Goal: Task Accomplishment & Management: Use online tool/utility

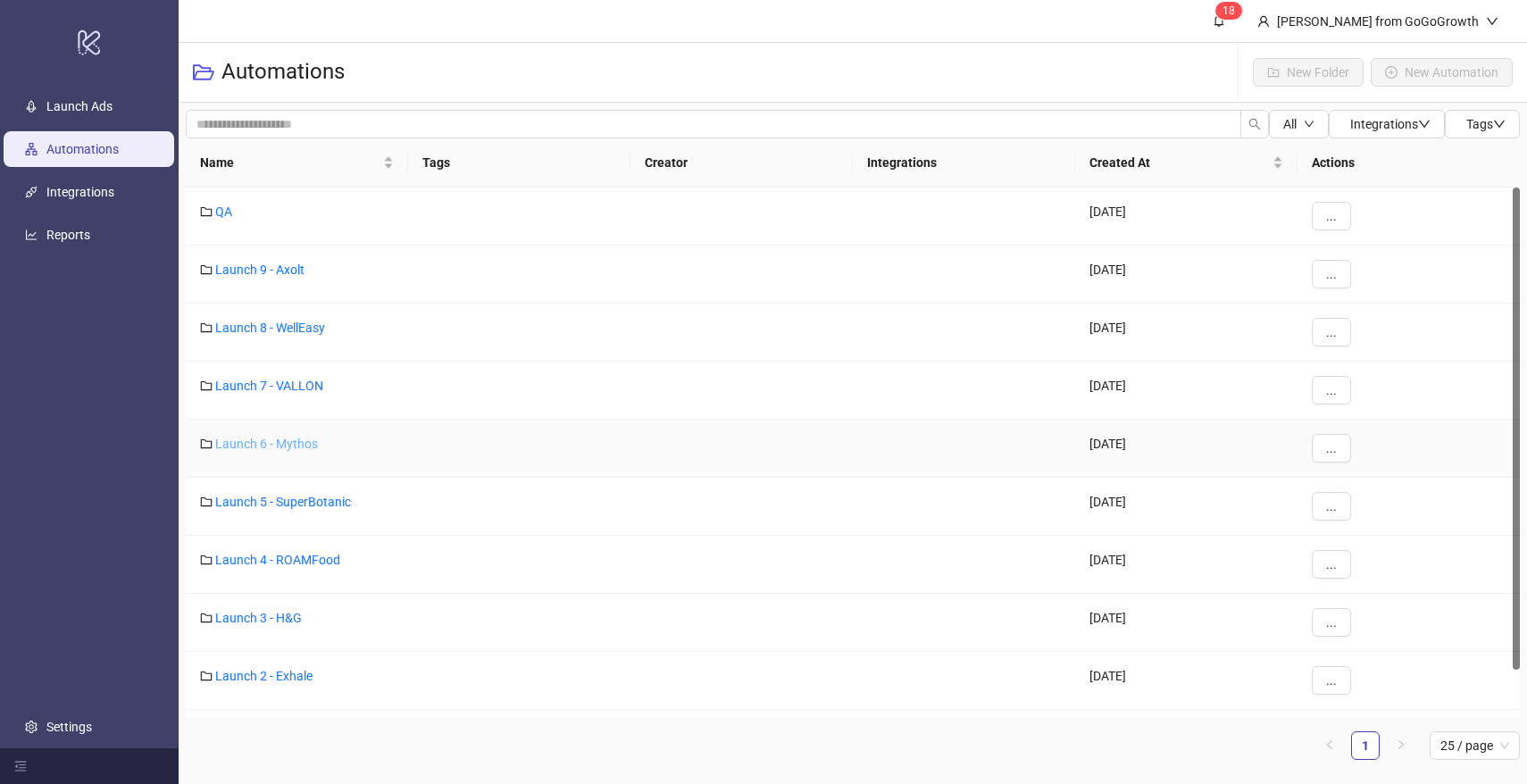
click at [278, 440] on link "Launch 6 - Mythos" at bounding box center [266, 443] width 102 height 14
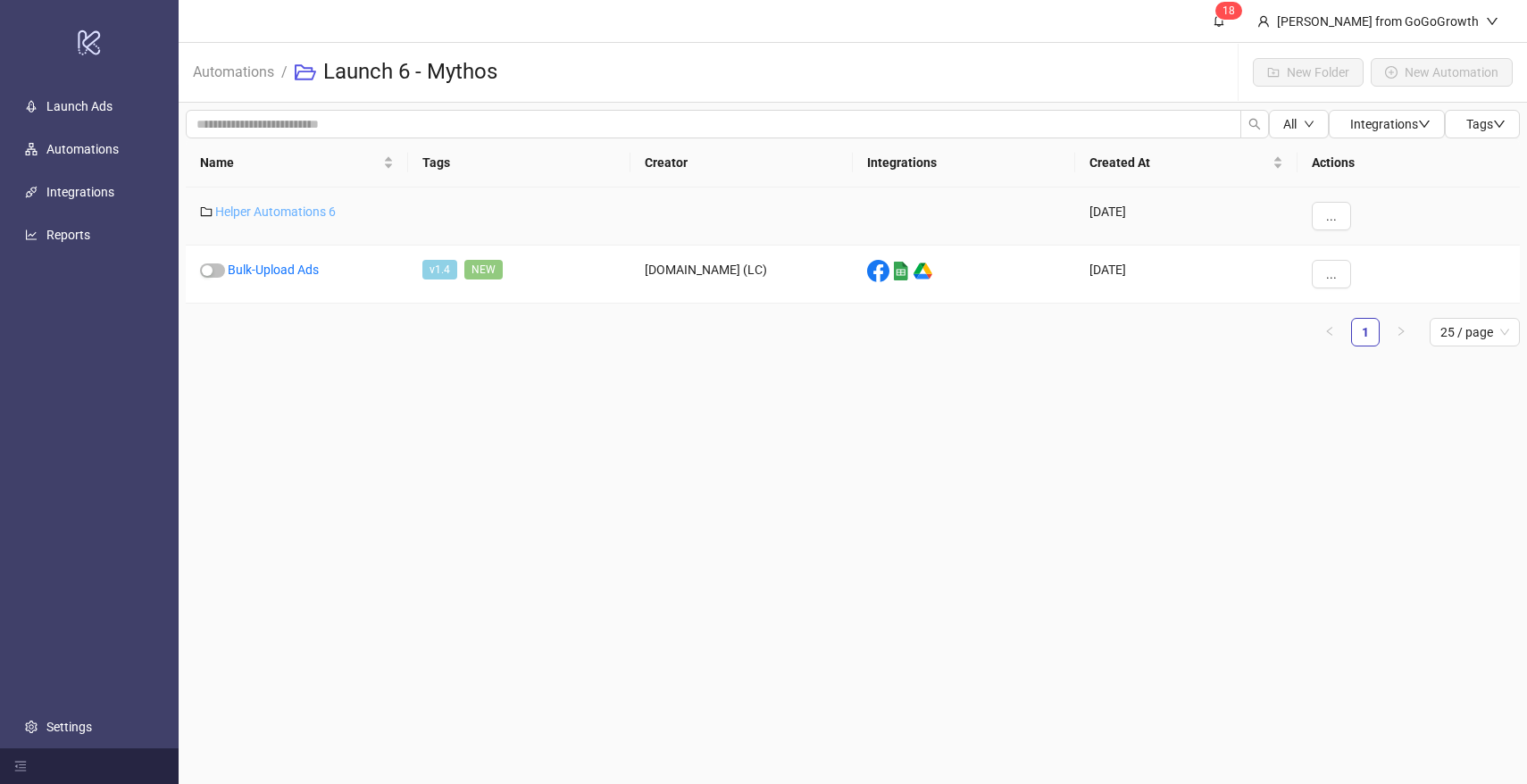
click at [298, 209] on link "Helper Automations 6" at bounding box center [275, 211] width 120 height 14
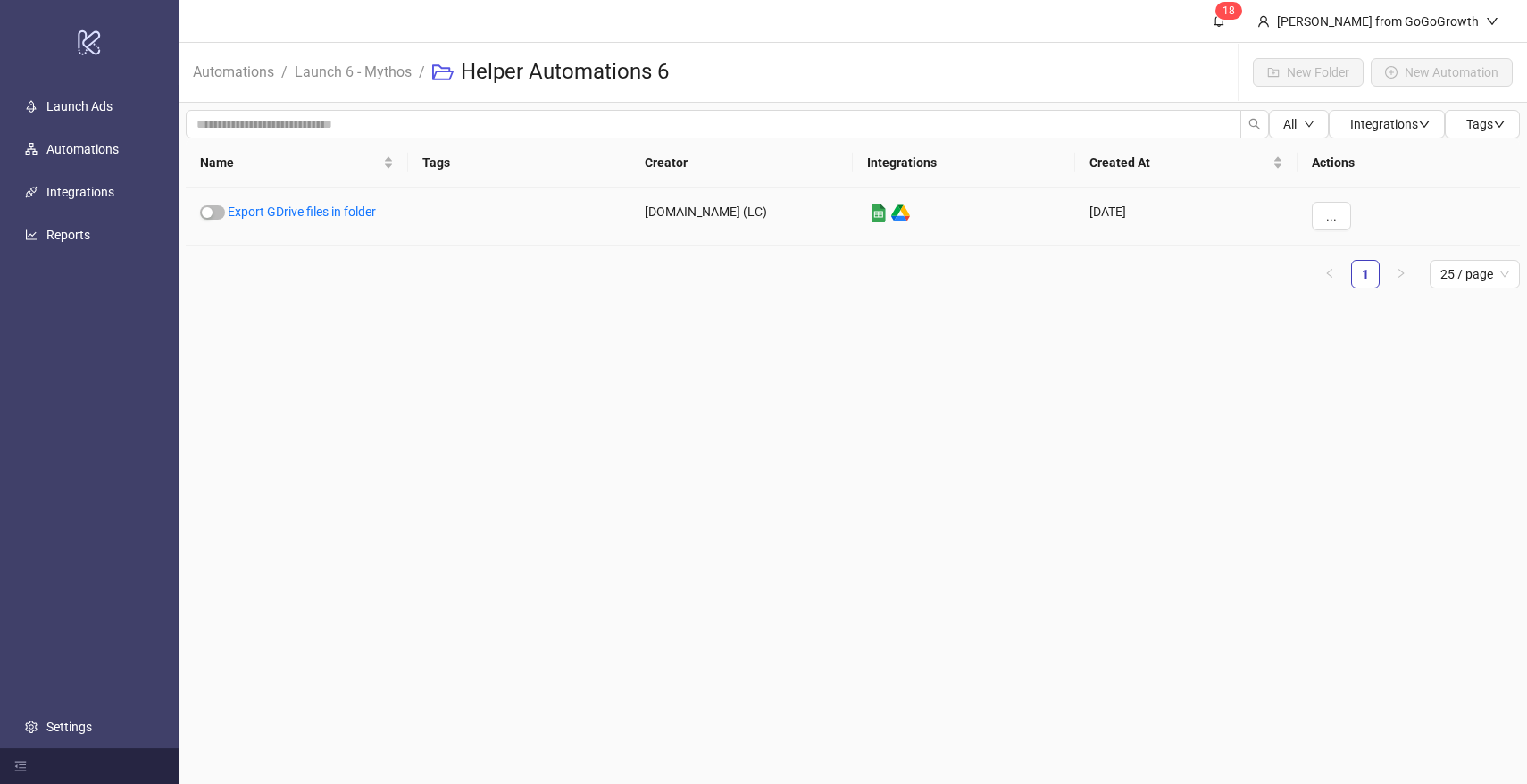
click at [298, 209] on link "Export GDrive files in folder" at bounding box center [301, 211] width 148 height 14
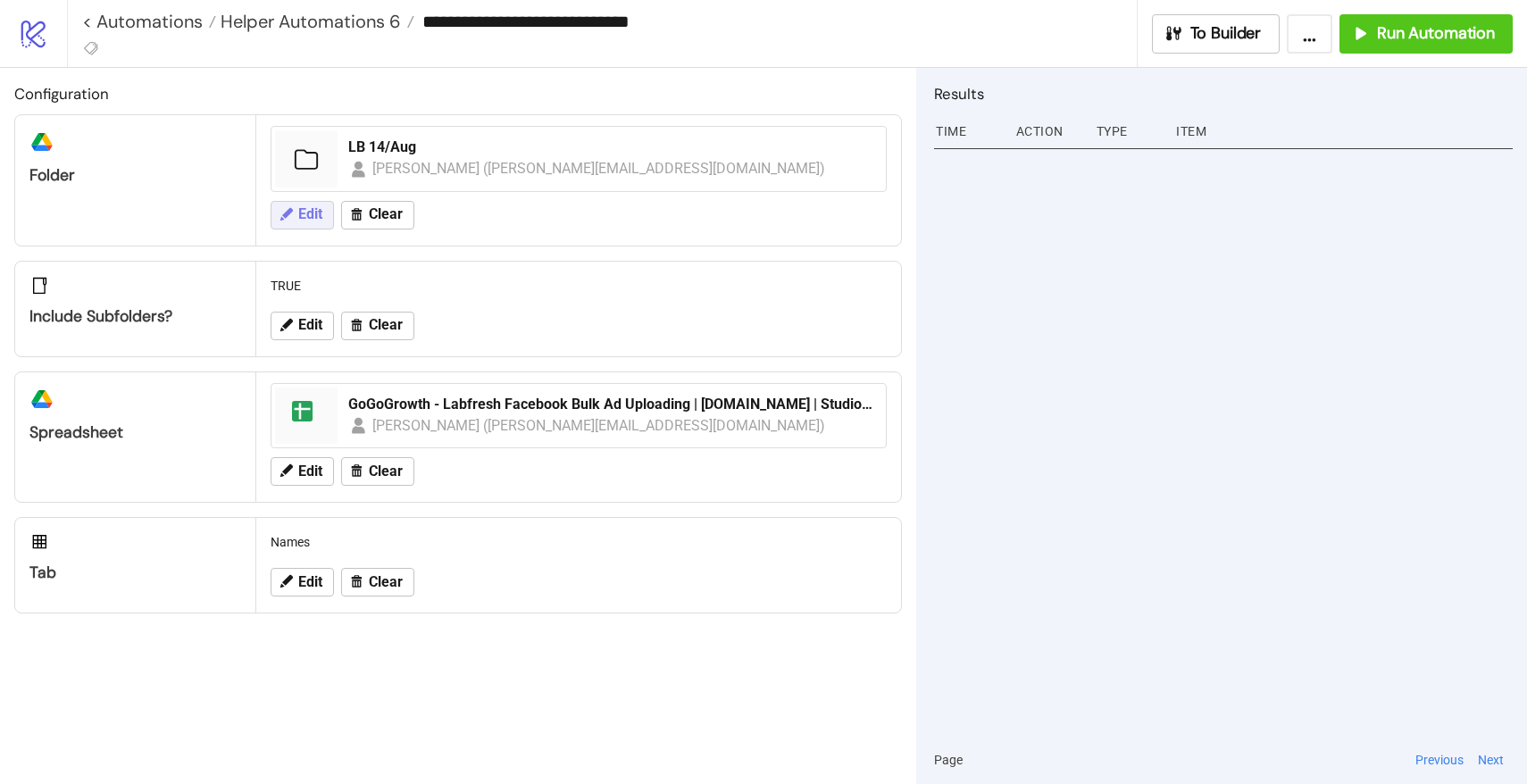
click at [293, 222] on button "Edit" at bounding box center [303, 215] width 63 height 29
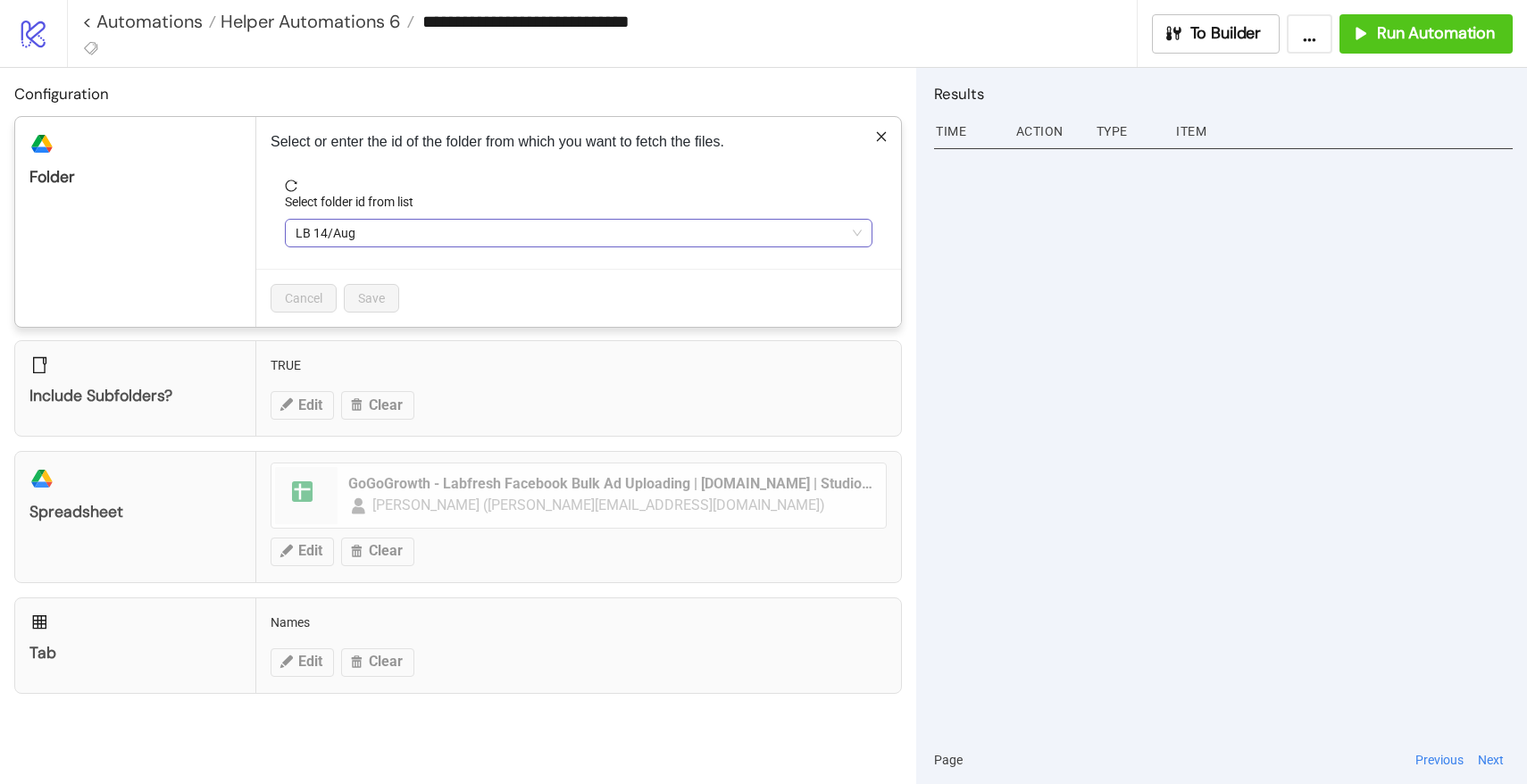
click at [335, 231] on span "LB 14/Aug" at bounding box center [579, 233] width 566 height 27
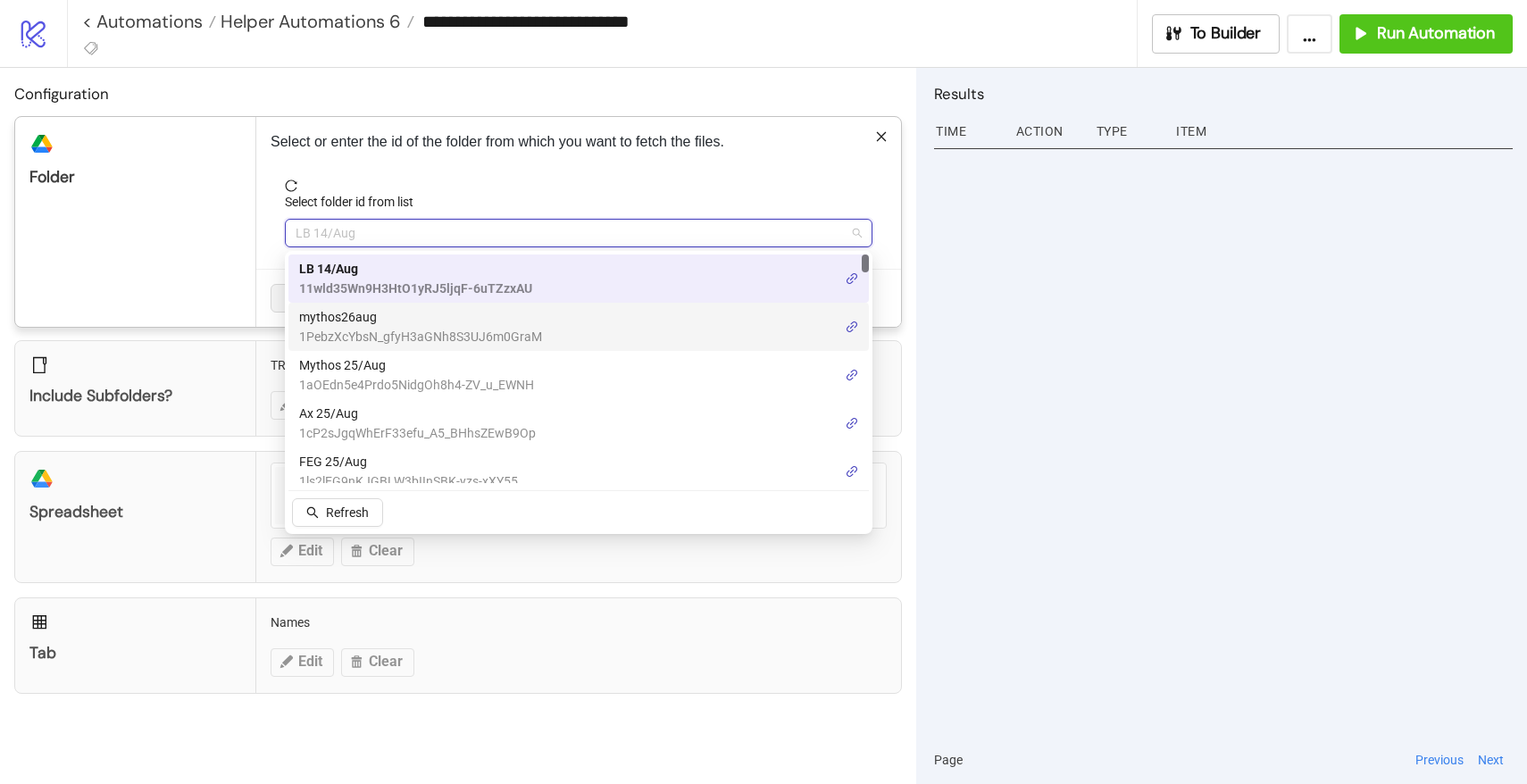
click at [339, 318] on span "mythos26aug" at bounding box center [420, 317] width 243 height 20
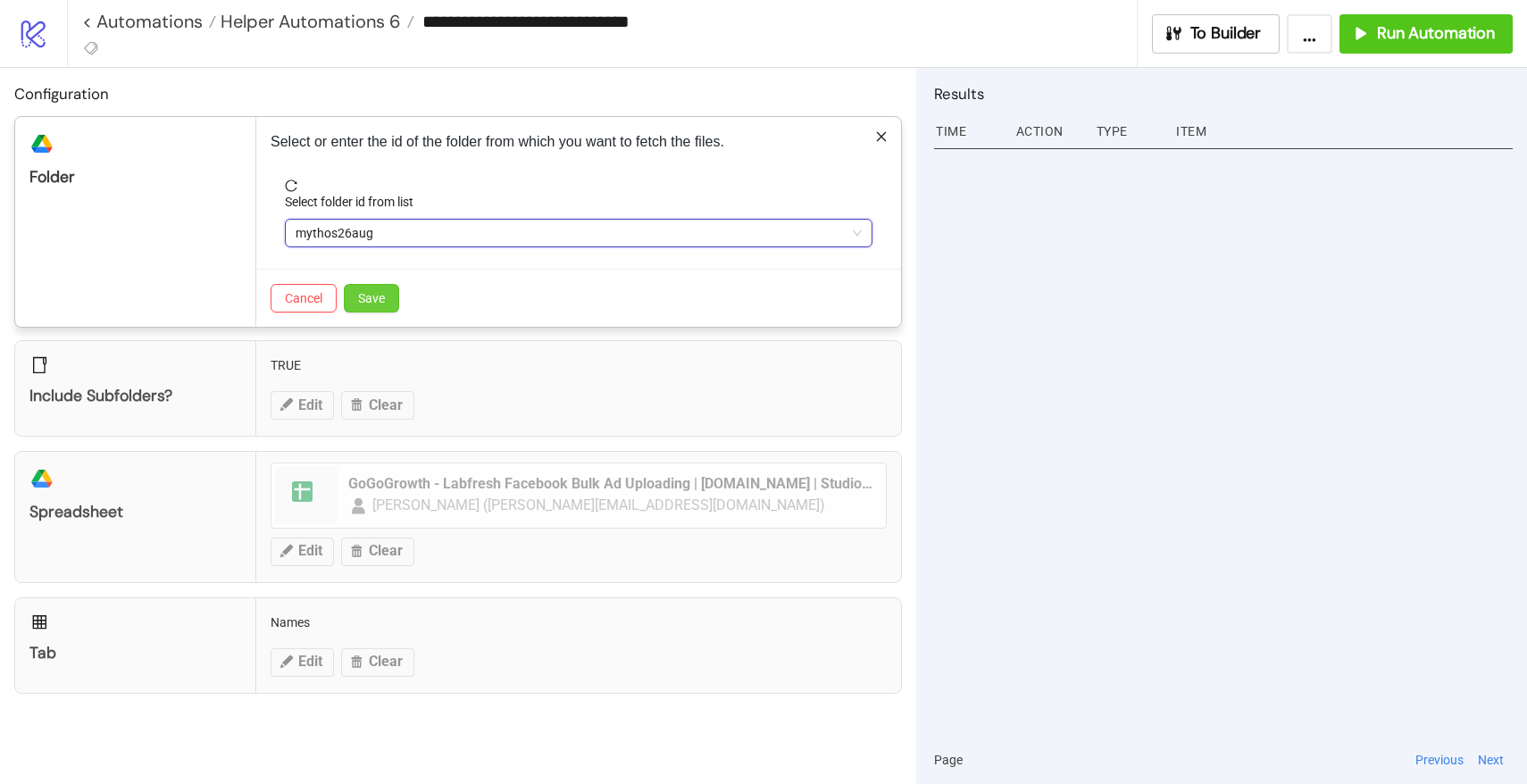
click at [382, 294] on span "Save" at bounding box center [371, 298] width 27 height 14
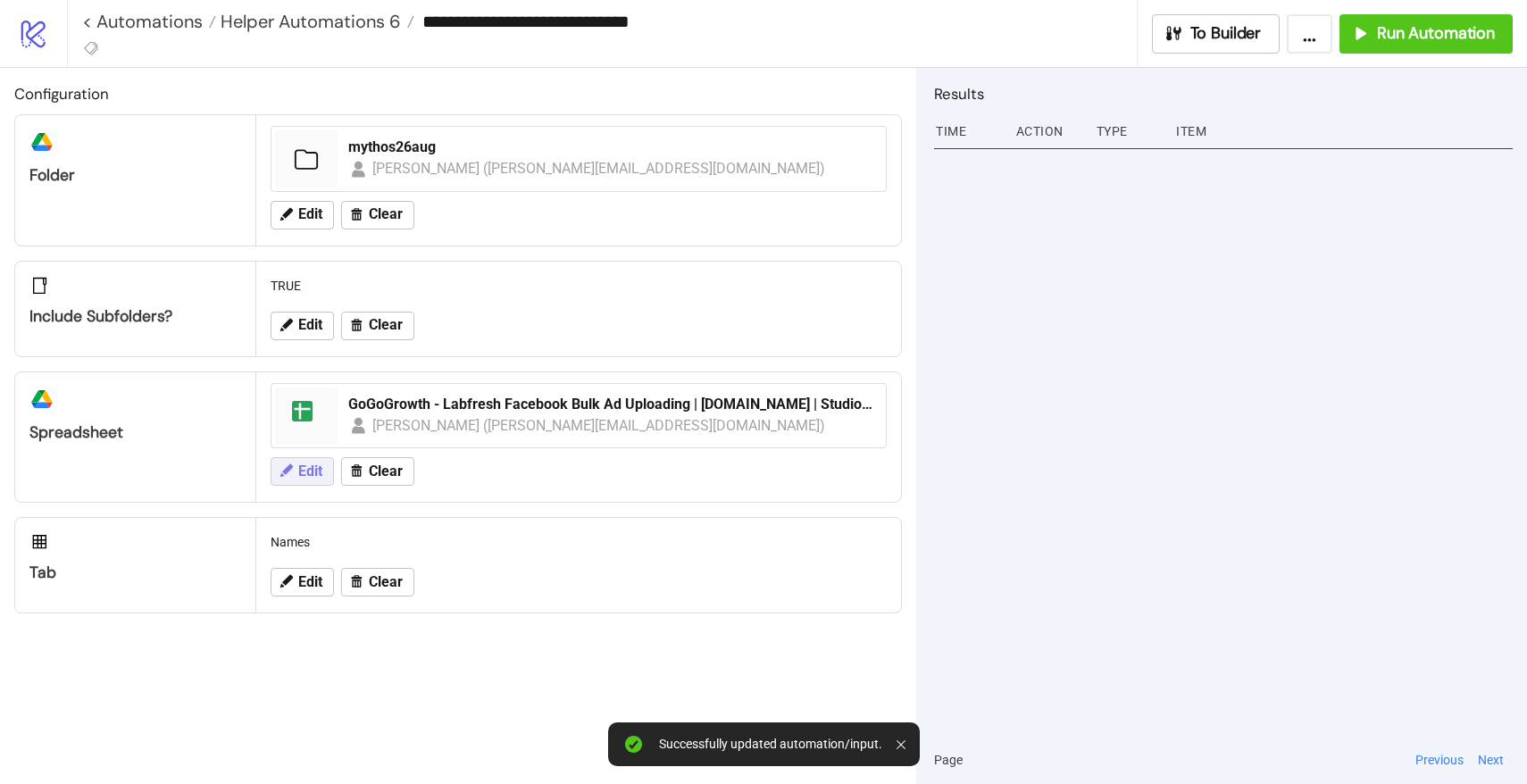
click at [293, 473] on icon at bounding box center [285, 470] width 16 height 16
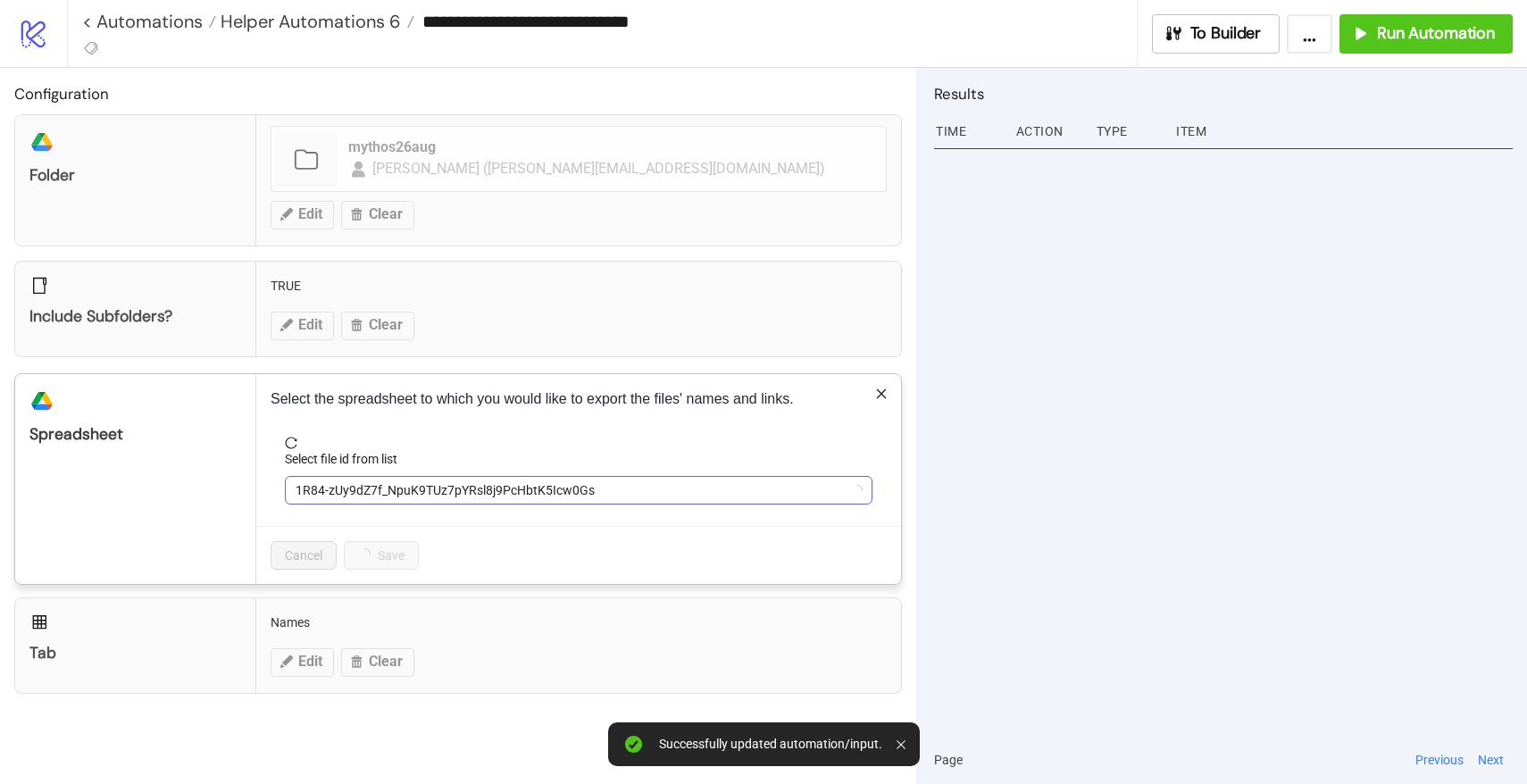
click at [359, 492] on span "1R84-zUy9dZ7f_NpuK9TUz7pYRsl8j9PcHbtK5Icw0Gs" at bounding box center [579, 490] width 566 height 27
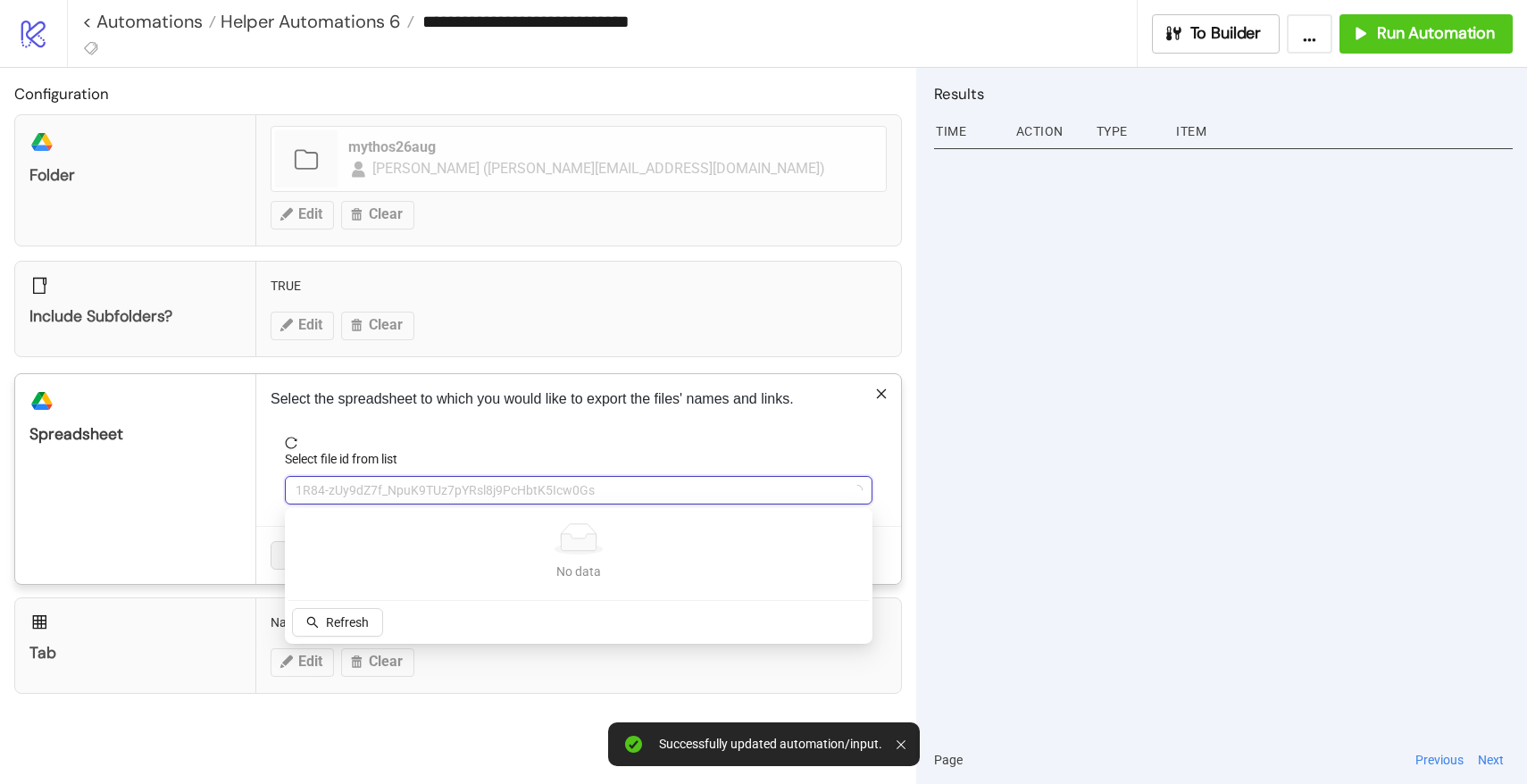
type input "*"
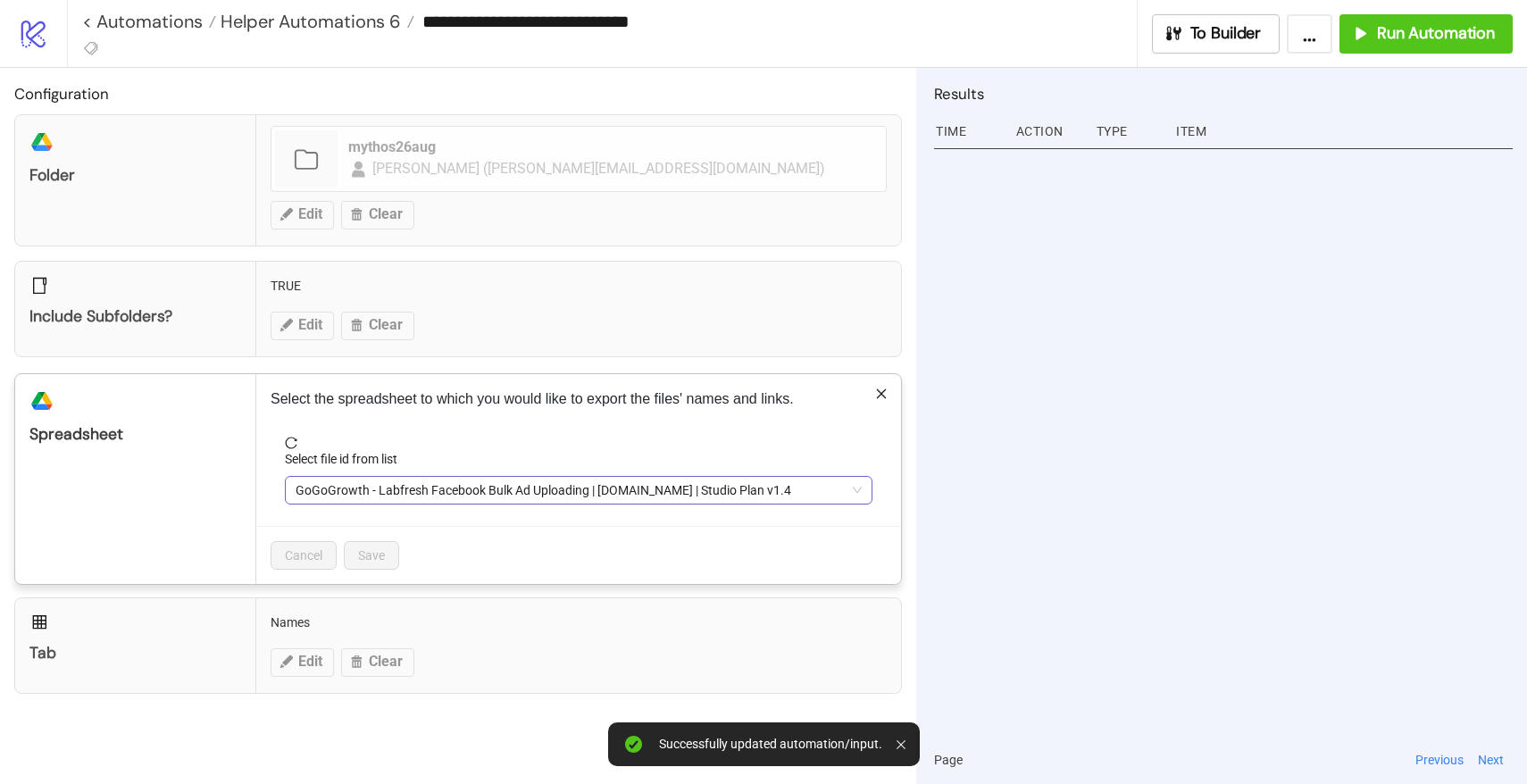
click at [387, 480] on span "GoGoGrowth - Labfresh Facebook Bulk Ad Uploading | [DOMAIN_NAME] | Studio Plan …" at bounding box center [579, 490] width 566 height 27
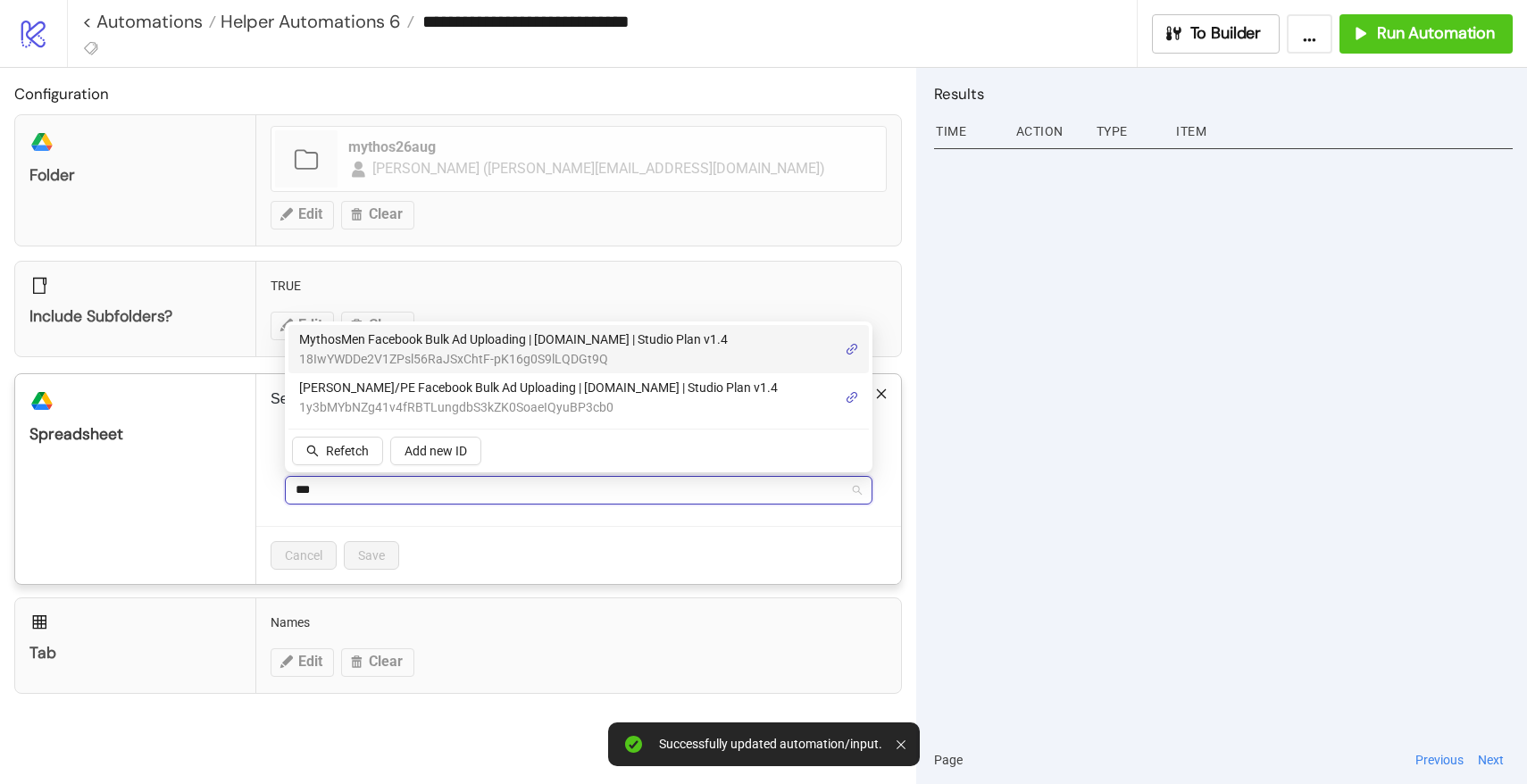
type input "****"
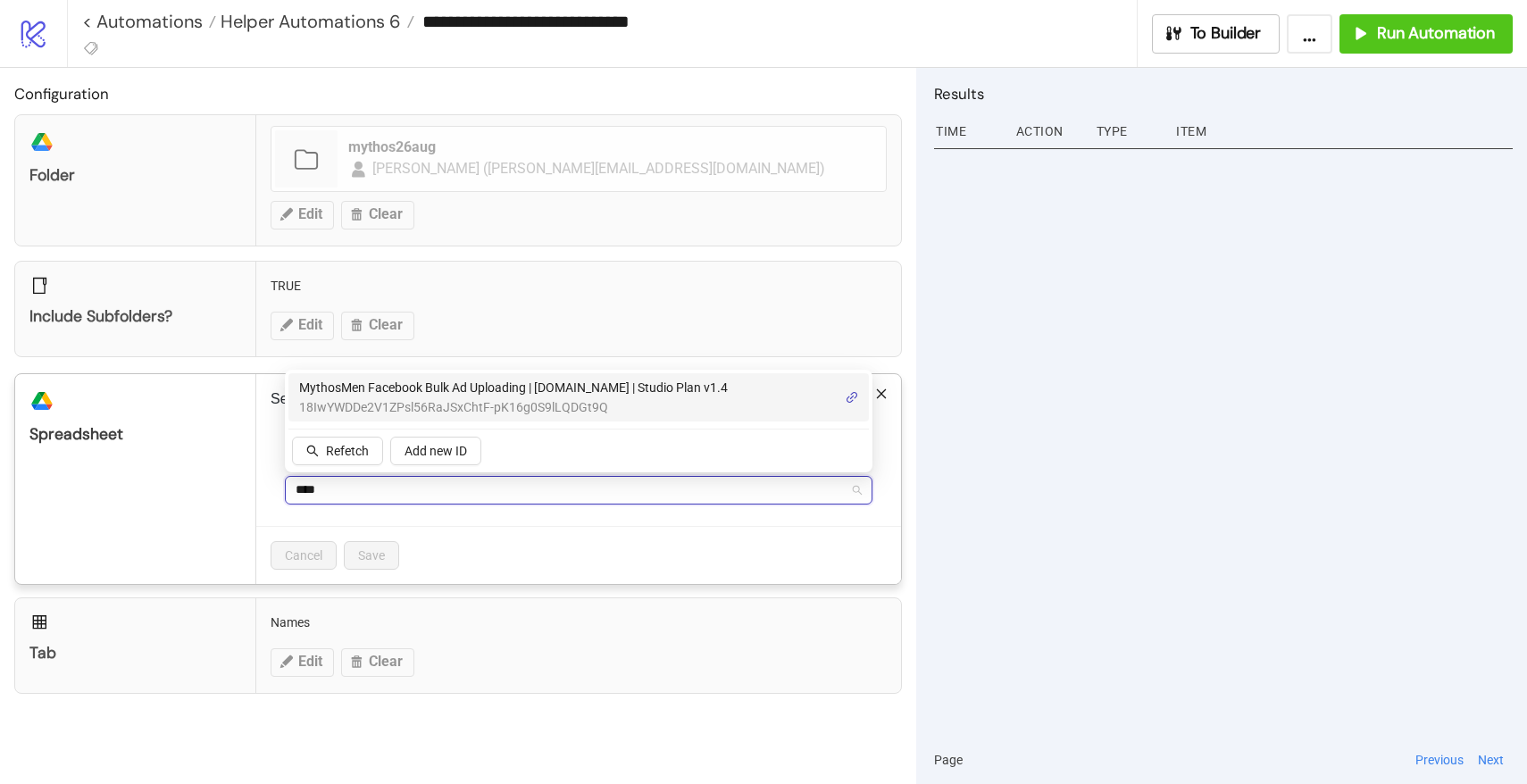
click at [463, 400] on span "18IwYWDDe2V1ZPsl56RaJSxChtF-pK16g0S9lLQDGt9Q" at bounding box center [513, 407] width 429 height 20
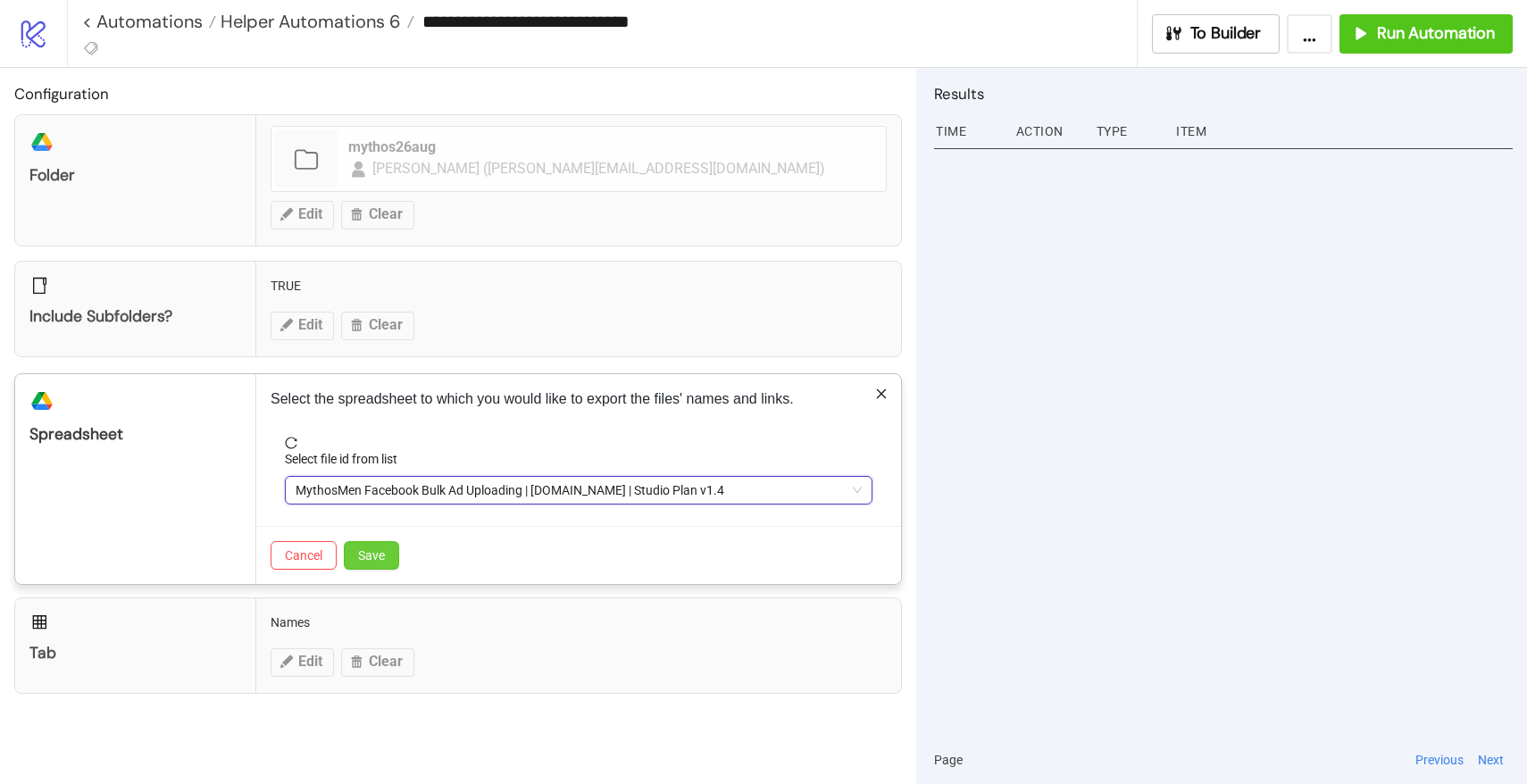
click at [386, 546] on button "Save" at bounding box center [371, 555] width 55 height 29
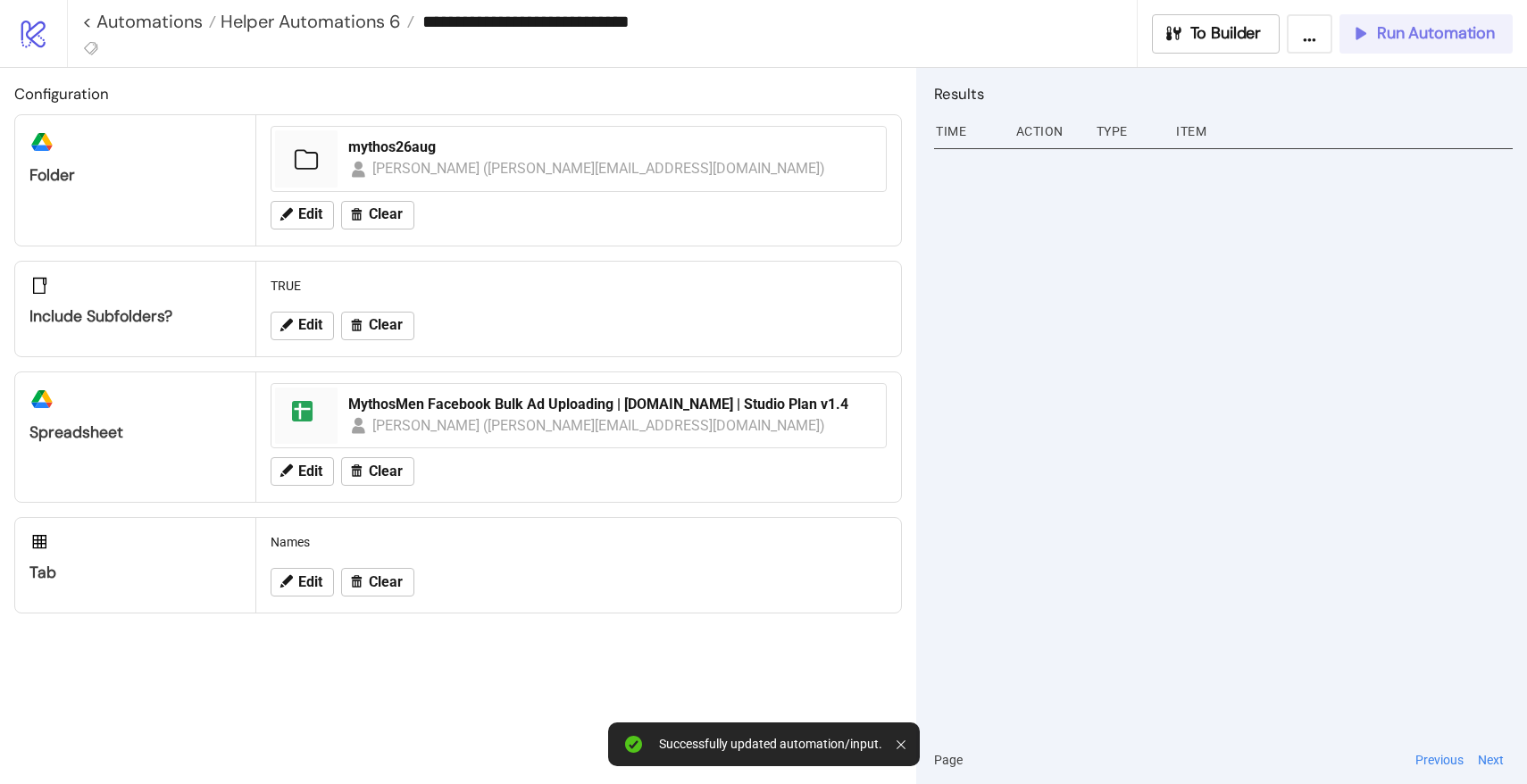
click at [1453, 30] on span "Run Automation" at bounding box center [1436, 34] width 118 height 20
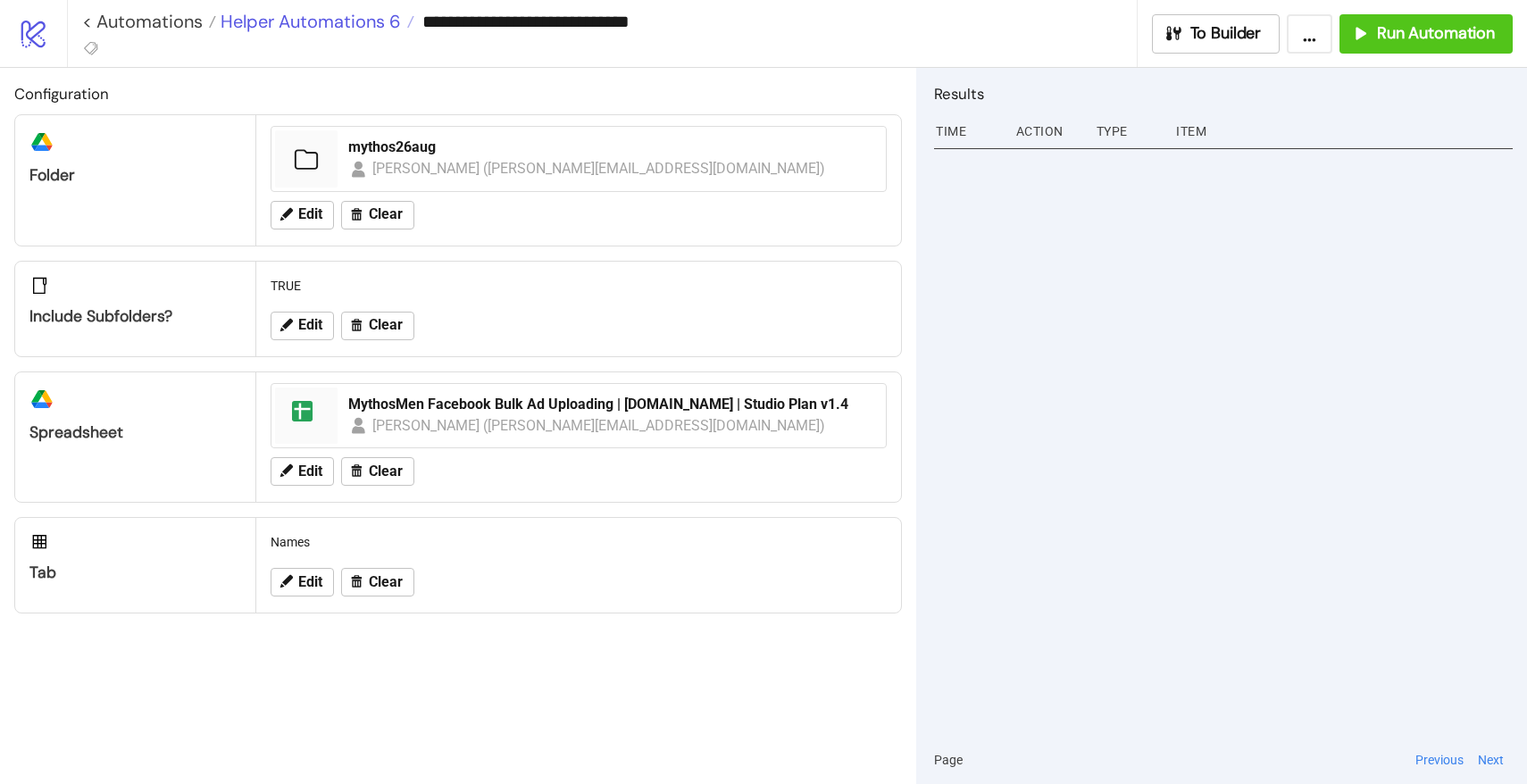
click at [368, 27] on span "Helper Automations 6" at bounding box center [308, 21] width 184 height 23
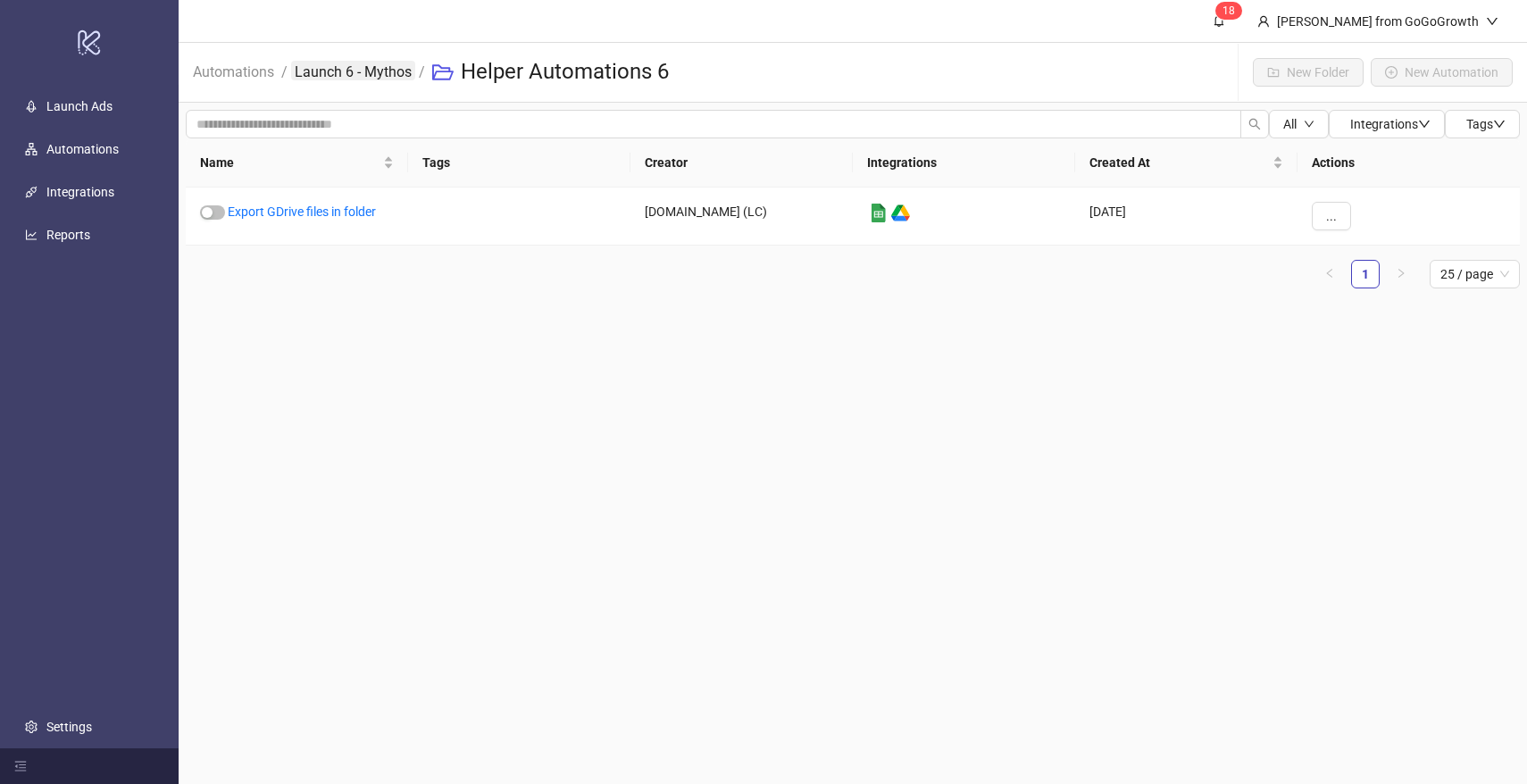
click at [336, 61] on link "Launch 6 - Mythos" at bounding box center [353, 70] width 124 height 20
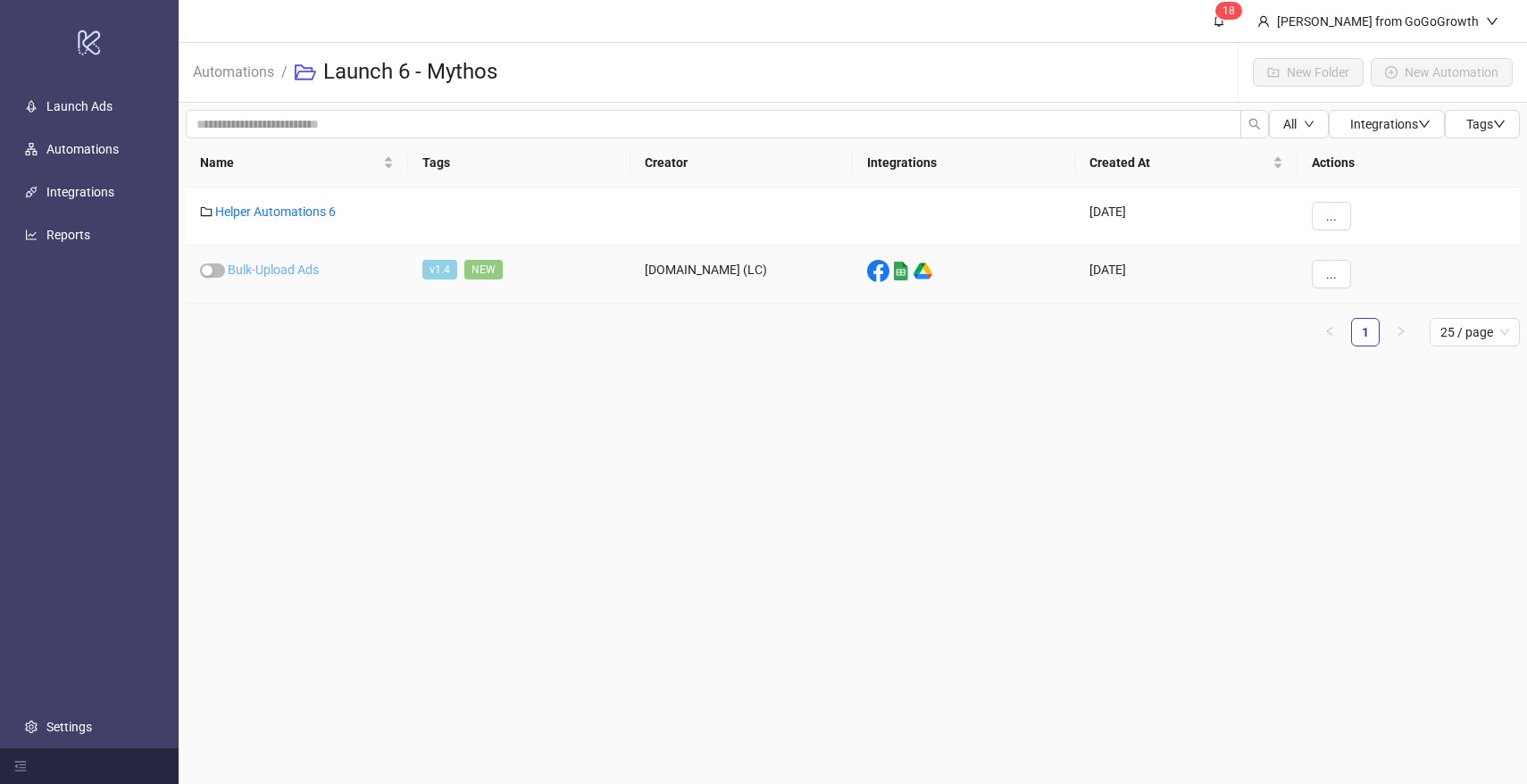
click at [305, 263] on link "Bulk-Upload Ads" at bounding box center [273, 269] width 91 height 14
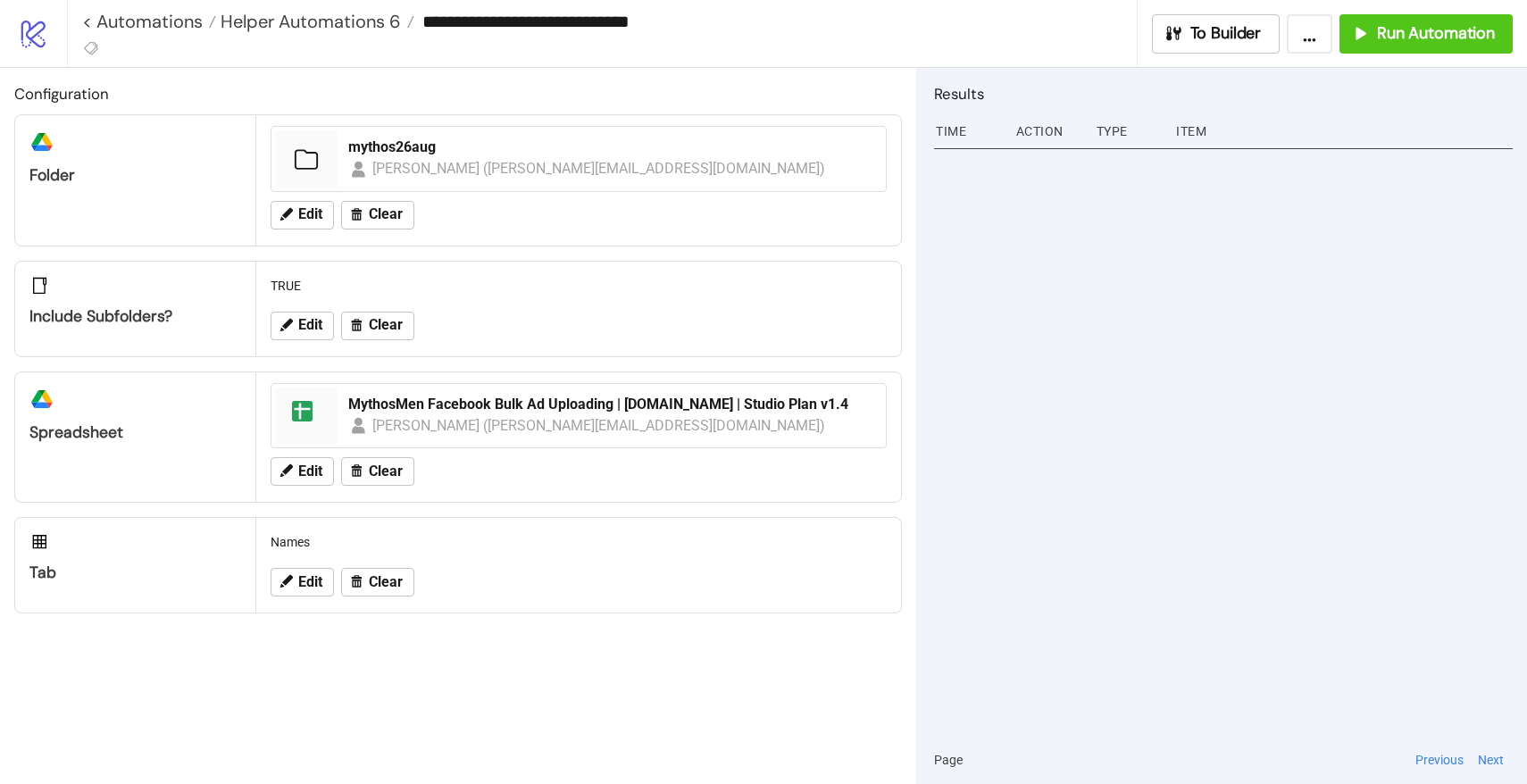
type input "**********"
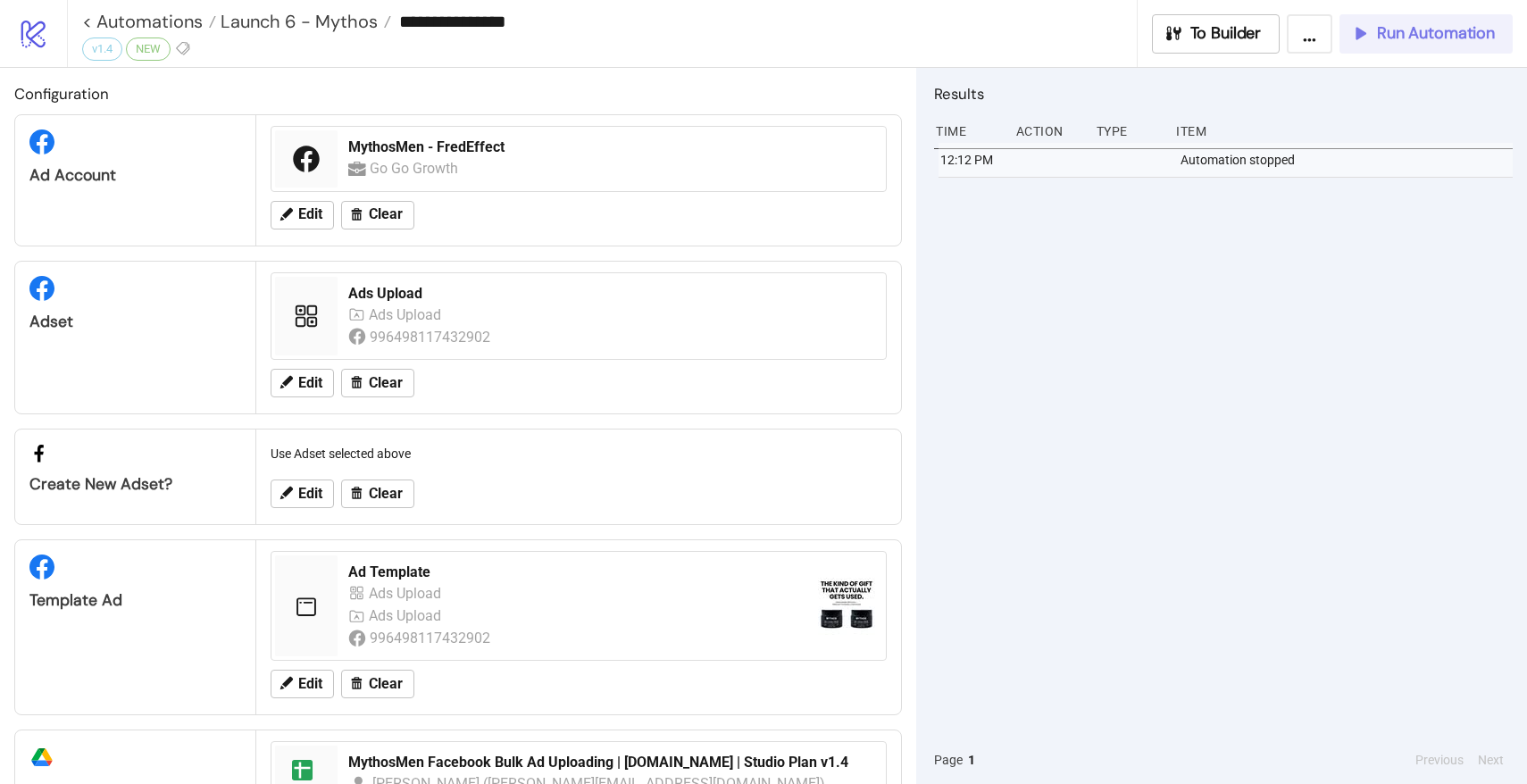
click at [1404, 44] on button "Run Automation" at bounding box center [1426, 34] width 173 height 39
